Goal: Find specific page/section: Find specific page/section

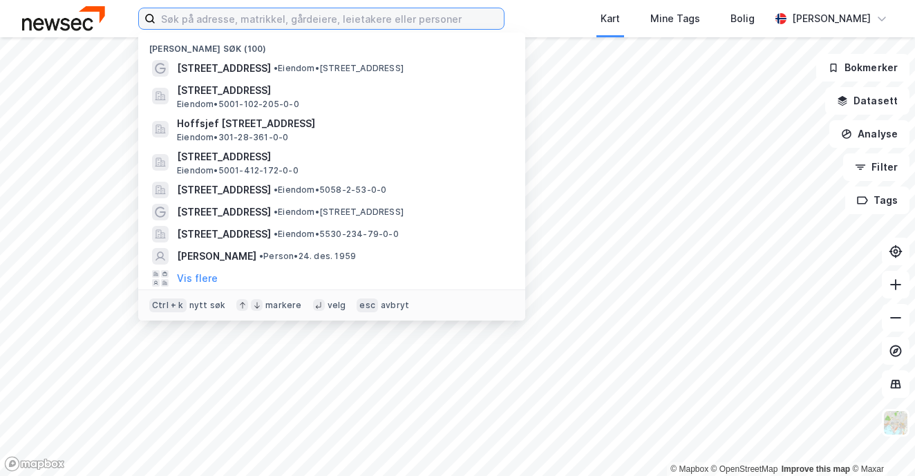
click at [264, 19] on input at bounding box center [329, 18] width 348 height 21
paste input "[PERSON_NAME][STREET_ADDRESS]"
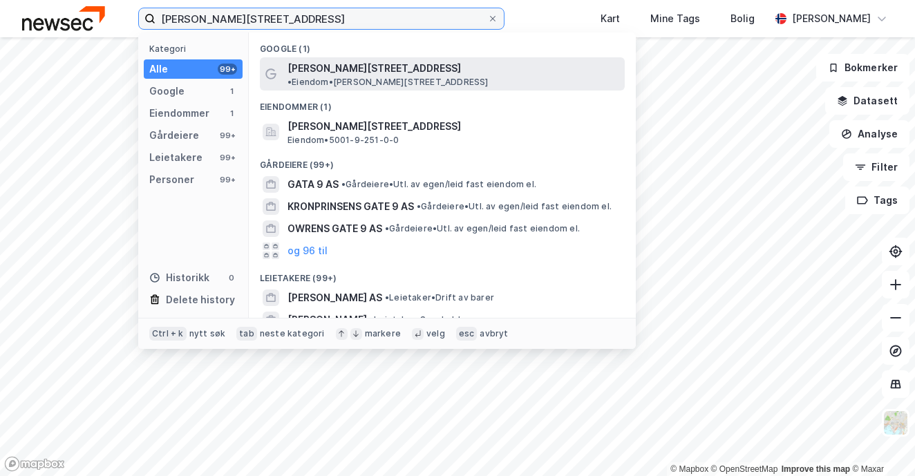
type input "[PERSON_NAME][STREET_ADDRESS]"
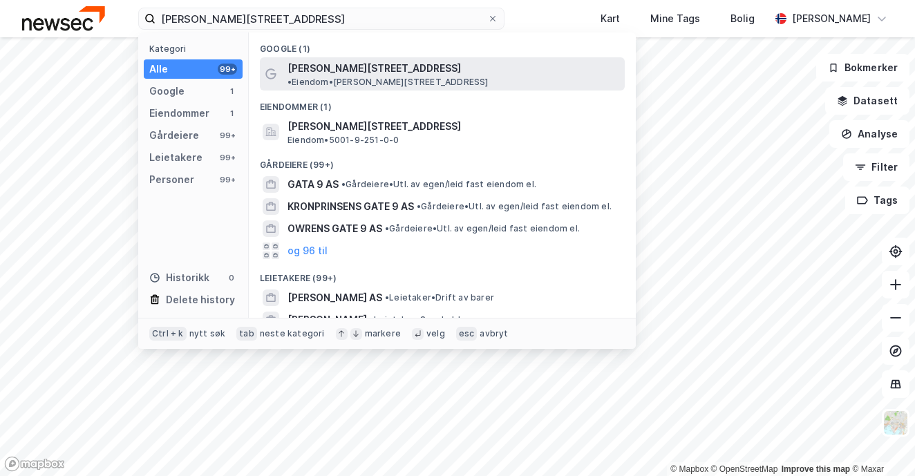
click at [313, 65] on span "[PERSON_NAME][STREET_ADDRESS]" at bounding box center [373, 68] width 173 height 17
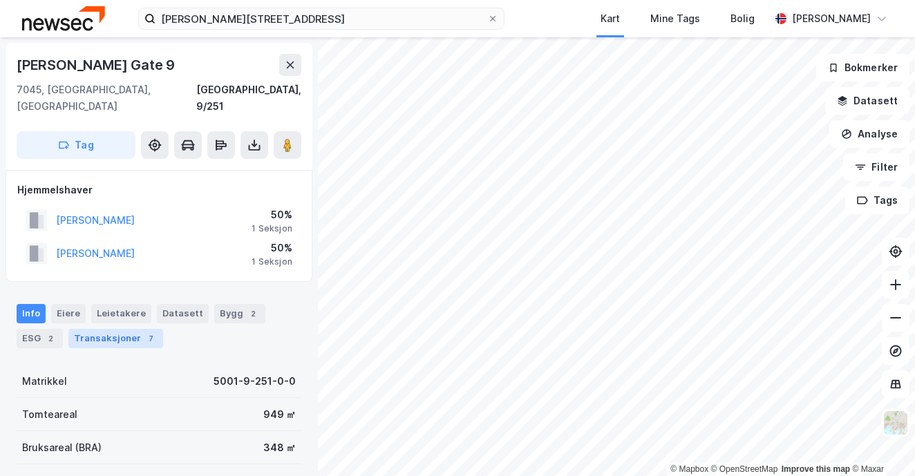
click at [115, 329] on div "Transaksjoner 7" at bounding box center [115, 338] width 95 height 19
